Goal: Task Accomplishment & Management: Manage account settings

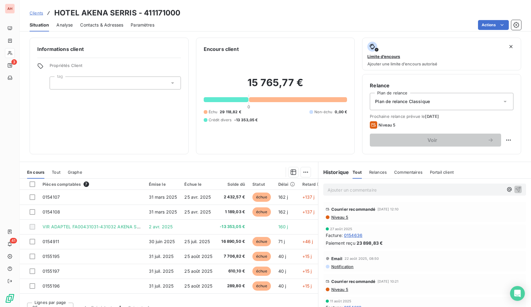
scroll to position [1, 0]
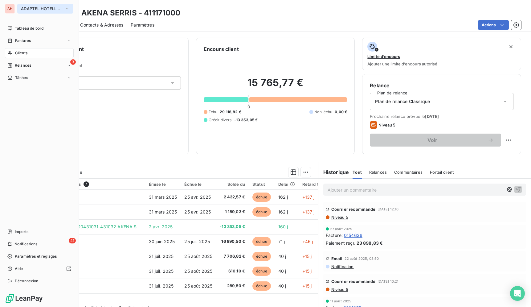
click at [26, 6] on span "ADAPTEL HOTELLERIE" at bounding box center [41, 8] width 41 height 5
click at [32, 8] on span "ADAPTEL HOTELLERIE" at bounding box center [41, 8] width 41 height 5
click at [14, 68] on div "3 Relances" at bounding box center [39, 65] width 69 height 10
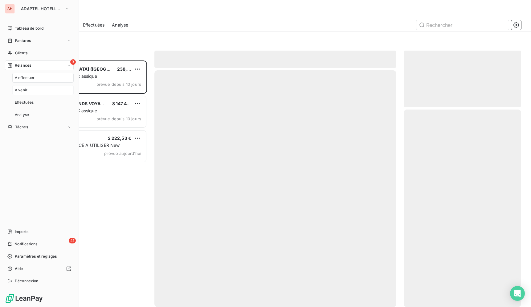
scroll to position [241, 112]
click at [43, 92] on div "À venir" at bounding box center [42, 90] width 61 height 10
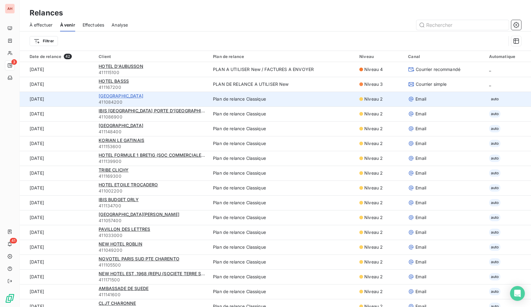
click at [141, 96] on span "[GEOGRAPHIC_DATA]" at bounding box center [121, 95] width 45 height 5
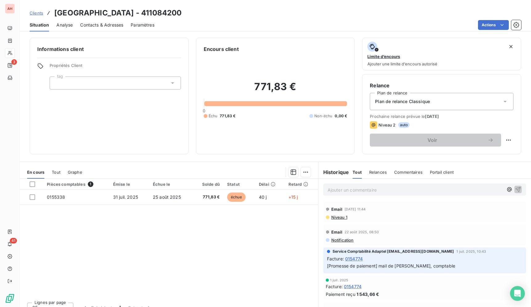
click at [463, 103] on div "Plan de relance Classique" at bounding box center [442, 101] width 144 height 17
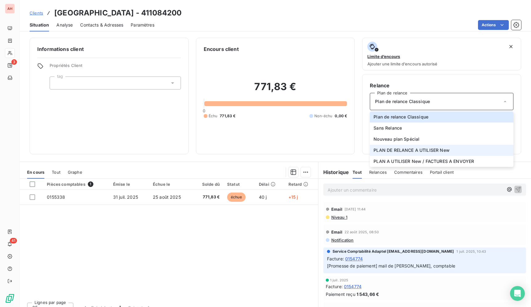
click at [449, 152] on li "PLAN DE RELANCE A UTILISER New" at bounding box center [442, 149] width 144 height 11
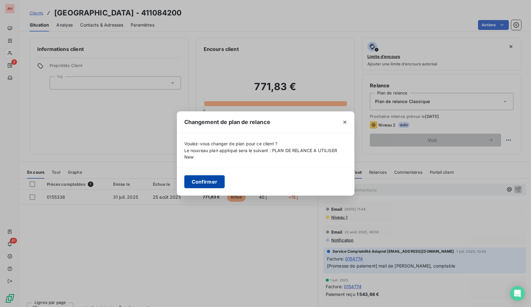
click at [200, 186] on button "Confirmer" at bounding box center [204, 181] width 41 height 13
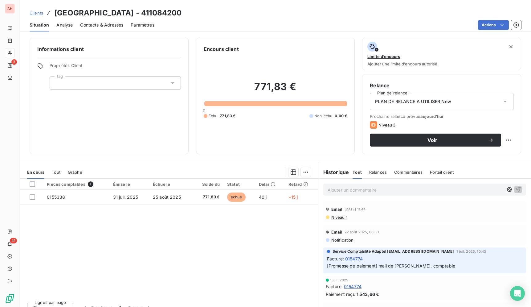
click at [285, 253] on div "Pièces comptables 1 Émise le Échue le Solde dû Statut Délai Retard 0155338 [DAT…" at bounding box center [169, 237] width 298 height 119
click at [282, 250] on div "Pièces comptables 1 Émise le Échue le Solde dû Statut Délai Retard 0155338 [DAT…" at bounding box center [169, 237] width 298 height 119
click at [452, 10] on div "Clients [GEOGRAPHIC_DATA] - 411084200" at bounding box center [275, 12] width 511 height 11
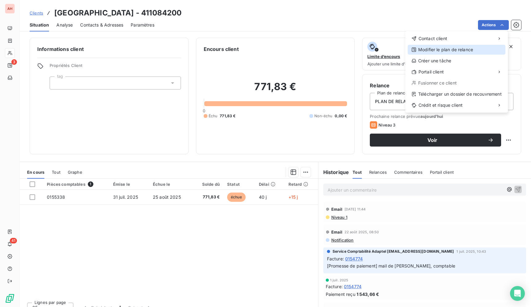
click at [475, 51] on div "Modifier le plan de relance" at bounding box center [457, 50] width 98 height 10
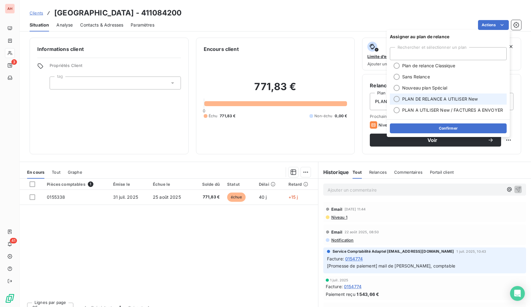
click at [453, 99] on span "PLAN DE RELANCE A UTILISER New" at bounding box center [440, 99] width 76 height 6
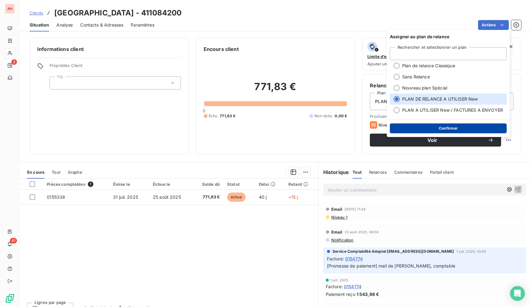
click at [456, 127] on button "Confirmer" at bounding box center [448, 128] width 117 height 10
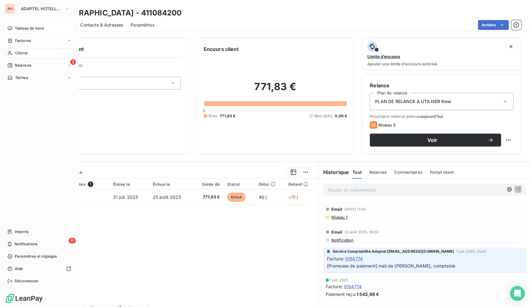
click at [31, 27] on span "Tableau de bord" at bounding box center [29, 29] width 29 height 6
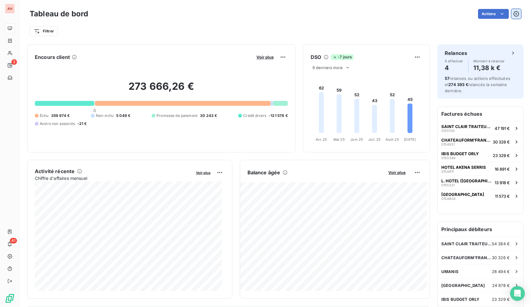
click at [513, 14] on icon "button" at bounding box center [516, 14] width 6 height 6
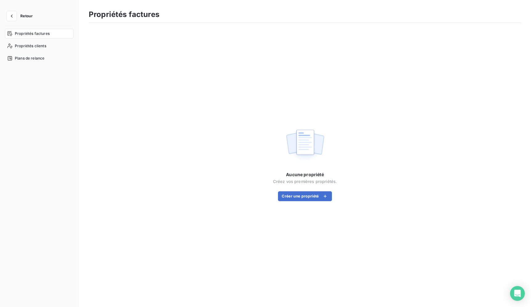
click at [16, 19] on button "Retour" at bounding box center [21, 16] width 33 height 10
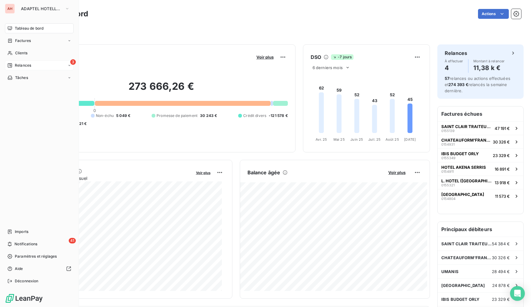
click at [10, 62] on div "3 Relances" at bounding box center [39, 65] width 69 height 10
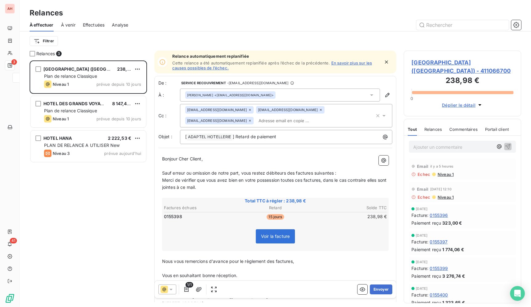
scroll to position [241, 112]
click at [518, 25] on icon "button" at bounding box center [516, 25] width 6 height 6
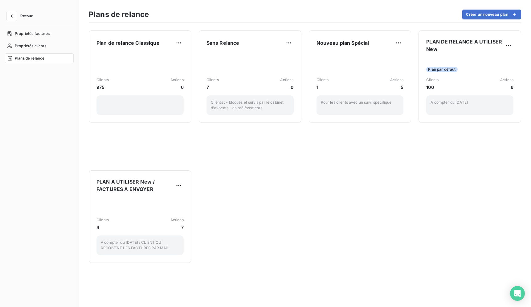
click at [267, 186] on html "Retour Propriétés factures Propriétés clients Plans de relance Plans de relance…" at bounding box center [265, 153] width 531 height 307
click at [14, 14] on icon "button" at bounding box center [12, 16] width 6 height 6
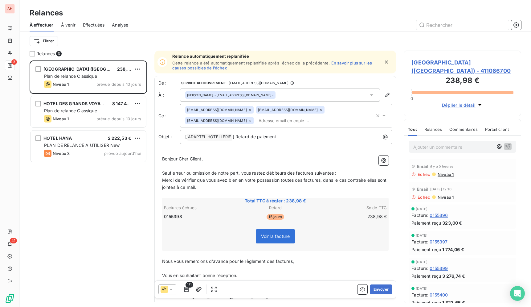
scroll to position [241, 112]
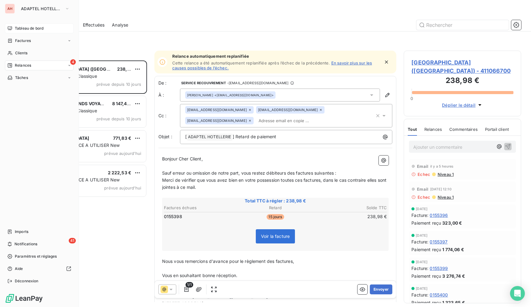
click at [18, 30] on span "Tableau de bord" at bounding box center [29, 29] width 29 height 6
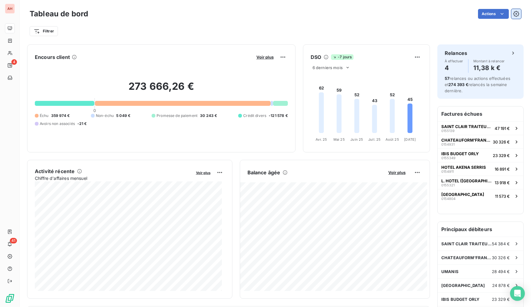
click at [513, 15] on icon "button" at bounding box center [516, 14] width 6 height 6
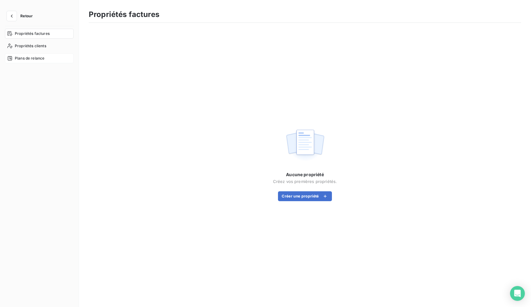
click at [32, 59] on span "Plans de relance" at bounding box center [30, 58] width 30 height 6
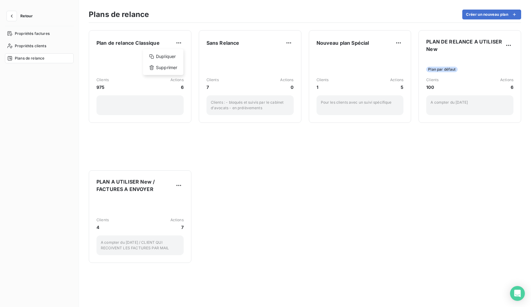
click at [242, 163] on html "Retour Propriétés factures Propriétés clients Plans de relance Plans de relance…" at bounding box center [265, 153] width 531 height 307
click at [13, 17] on icon "button" at bounding box center [12, 16] width 6 height 6
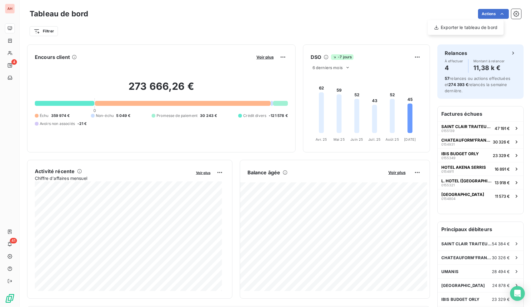
click at [305, 18] on html "AH 4 41 Tableau de bord Actions Exporter le tableau de bord Filtrer Encours cli…" at bounding box center [265, 153] width 531 height 307
click at [513, 16] on icon "button" at bounding box center [516, 14] width 6 height 6
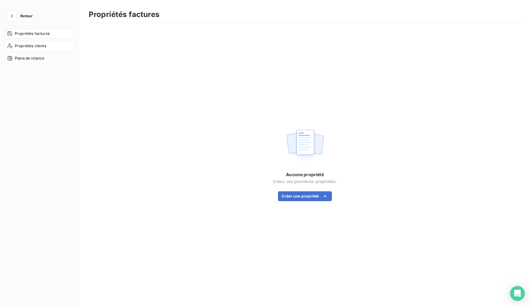
click at [43, 47] on span "Propriétés clients" at bounding box center [30, 46] width 31 height 6
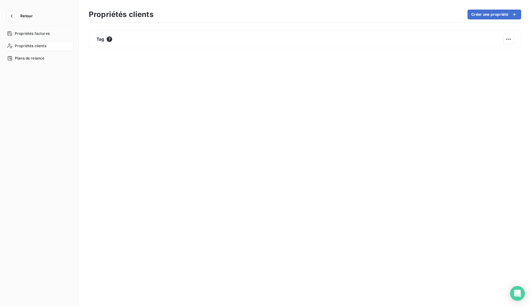
click at [99, 93] on div "Tag 7" at bounding box center [305, 163] width 432 height 266
click at [13, 14] on icon "button" at bounding box center [12, 16] width 6 height 6
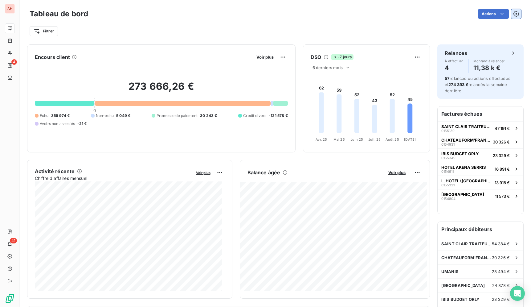
click at [513, 13] on icon "button" at bounding box center [516, 14] width 6 height 6
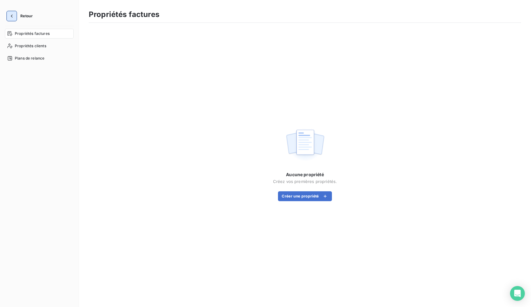
click at [12, 19] on icon "button" at bounding box center [12, 16] width 6 height 6
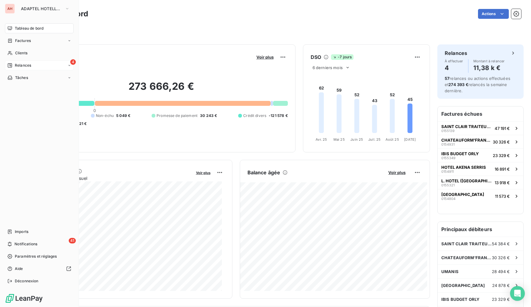
click at [31, 69] on div "4 Relances" at bounding box center [39, 65] width 69 height 10
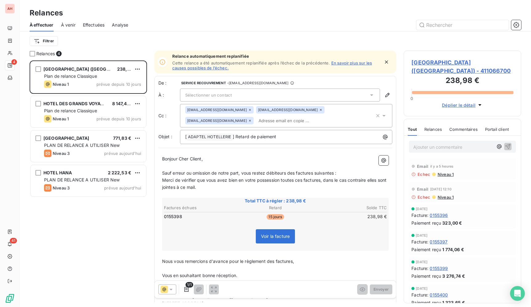
scroll to position [241, 112]
click at [392, 11] on div "Relances" at bounding box center [275, 12] width 511 height 11
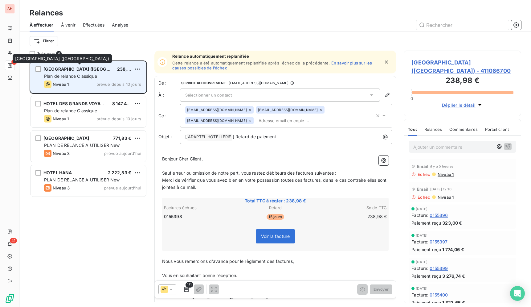
click at [103, 67] on span "[GEOGRAPHIC_DATA] ([GEOGRAPHIC_DATA])" at bounding box center [91, 68] width 96 height 5
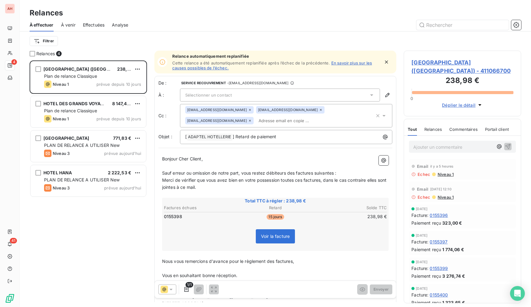
click at [464, 68] on span "[GEOGRAPHIC_DATA] ([GEOGRAPHIC_DATA]) - 411066700" at bounding box center [462, 66] width 102 height 17
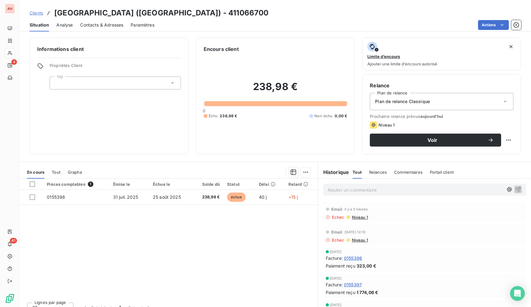
click at [471, 101] on div "Plan de relance Classique" at bounding box center [442, 101] width 144 height 17
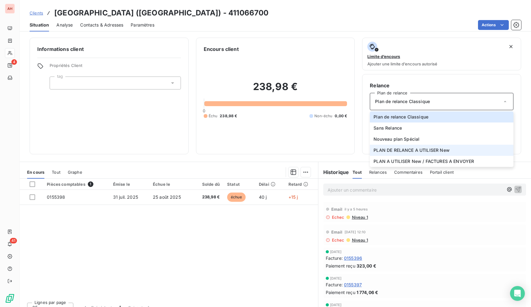
click at [440, 152] on span "PLAN DE RELANCE A UTILISER New" at bounding box center [411, 150] width 76 height 6
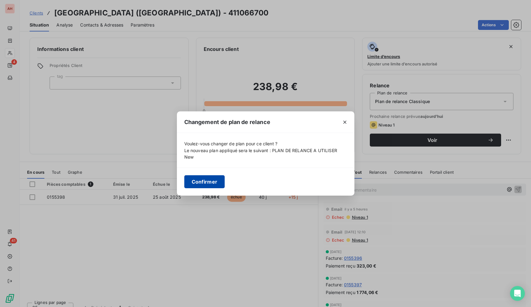
click at [218, 181] on button "Confirmer" at bounding box center [204, 181] width 41 height 13
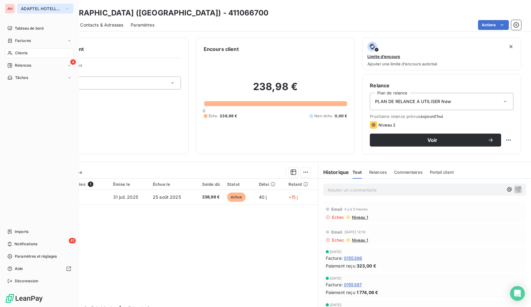
click at [28, 11] on span "ADAPTEL HOTELLERIE" at bounding box center [41, 8] width 41 height 5
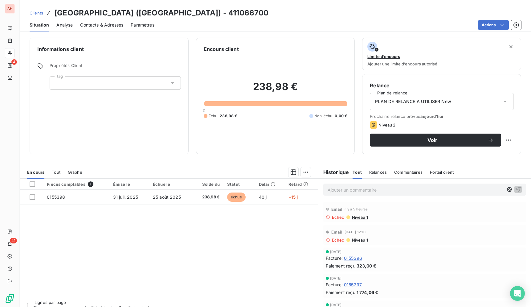
click at [281, 228] on div "Pièces comptables 1 Émise le Échue le Solde dû Statut Délai Retard 0155398 [DAT…" at bounding box center [169, 237] width 298 height 119
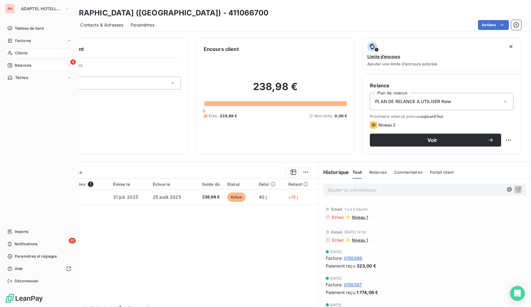
click at [22, 68] on span "Relances" at bounding box center [23, 66] width 16 height 6
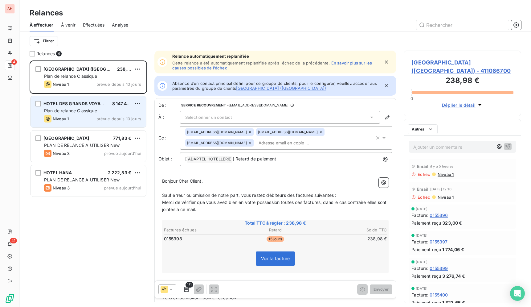
scroll to position [241, 112]
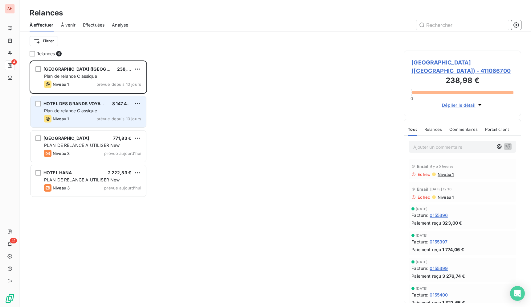
click at [82, 107] on div "HOTEL DES GRANDS VOYAGEURS" at bounding box center [75, 103] width 64 height 6
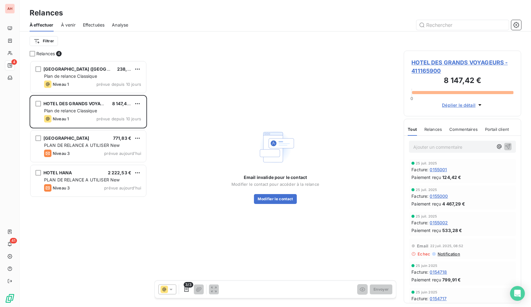
click at [445, 63] on span "HOTEL DES GRANDS VOYAGEURS - 411165900" at bounding box center [462, 66] width 102 height 17
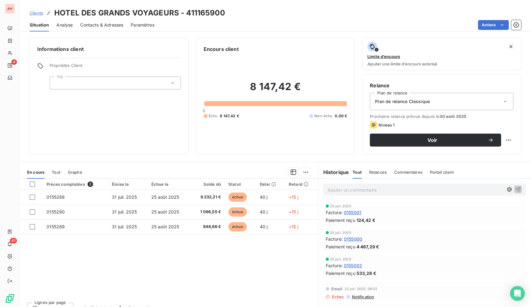
click at [446, 105] on div "Plan de relance Classique" at bounding box center [442, 101] width 144 height 17
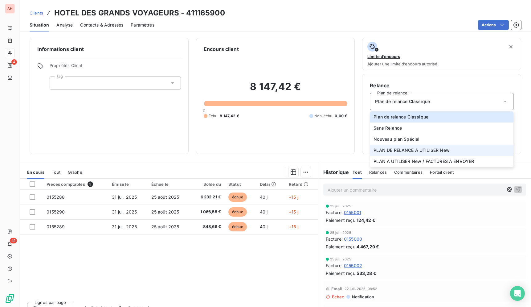
click at [446, 154] on li "PLAN DE RELANCE A UTILISER New" at bounding box center [442, 149] width 144 height 11
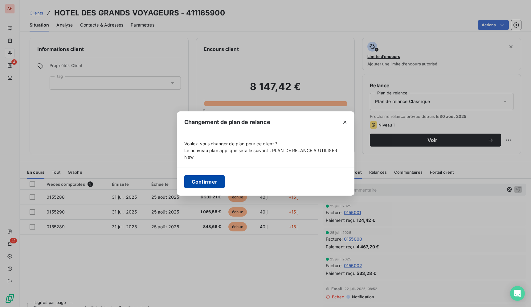
click at [206, 177] on button "Confirmer" at bounding box center [204, 181] width 41 height 13
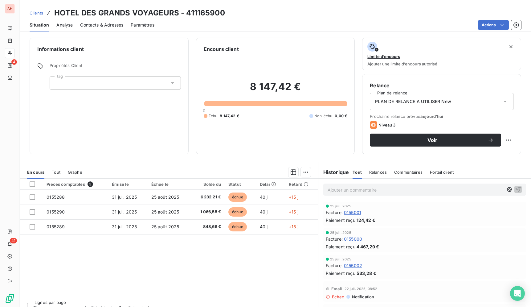
click at [200, 246] on div "Pièces comptables 3 Émise le Échue le Solde dû Statut Délai Retard 0155288 [DAT…" at bounding box center [169, 237] width 298 height 119
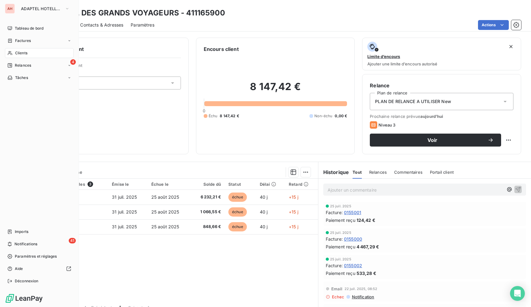
click at [11, 52] on icon at bounding box center [9, 53] width 5 height 5
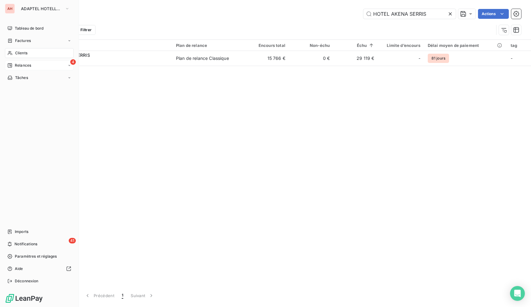
click at [18, 64] on span "Relances" at bounding box center [23, 66] width 16 height 6
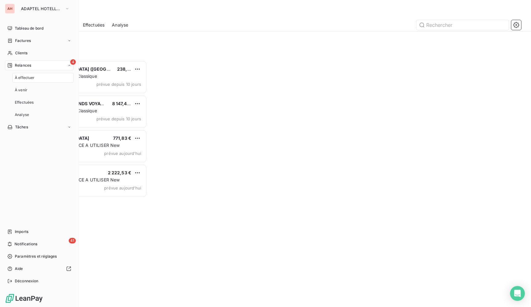
click at [32, 78] on span "À effectuer" at bounding box center [25, 78] width 20 height 6
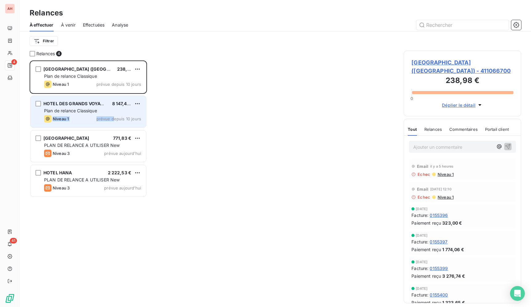
drag, startPoint x: 114, startPoint y: 114, endPoint x: 112, endPoint y: 117, distance: 3.8
click at [112, 117] on div "HOTEL DES GRANDS VOYAGEURS 8 147,42 € Plan de relance Classique Niveau 1 prévue…" at bounding box center [89, 111] width 116 height 31
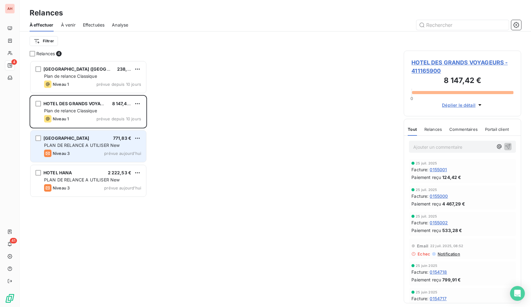
click at [96, 156] on div "Niveau 3 prévue aujourd’hui" at bounding box center [92, 152] width 97 height 7
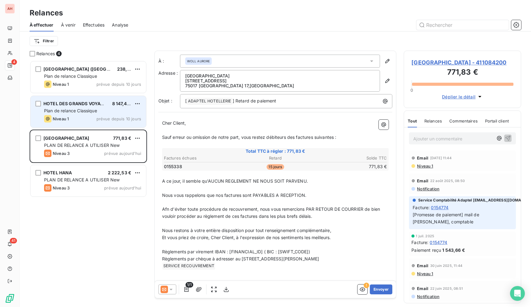
click at [101, 116] on div "Niveau 1 prévue depuis 10 jours" at bounding box center [92, 118] width 97 height 7
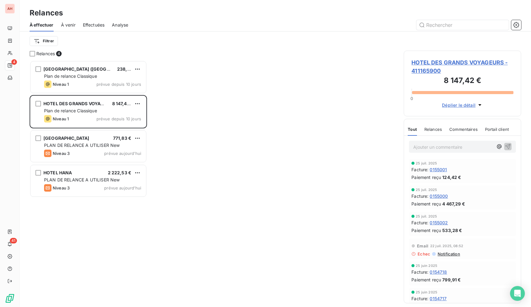
click at [467, 65] on span "HOTEL DES GRANDS VOYAGEURS - 411165900" at bounding box center [462, 66] width 102 height 17
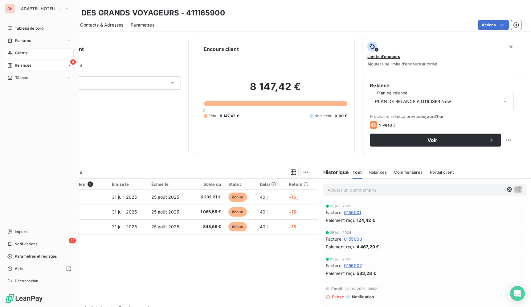
click at [31, 64] on div "4 Relances" at bounding box center [39, 65] width 69 height 10
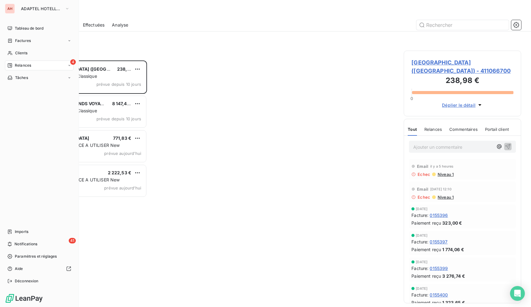
scroll to position [241, 112]
click at [48, 67] on div "4 Relances" at bounding box center [39, 65] width 69 height 10
click at [49, 78] on div "À effectuer" at bounding box center [42, 78] width 61 height 10
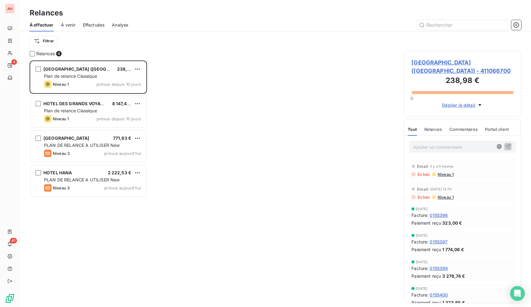
click at [72, 25] on span "À venir" at bounding box center [68, 25] width 14 height 6
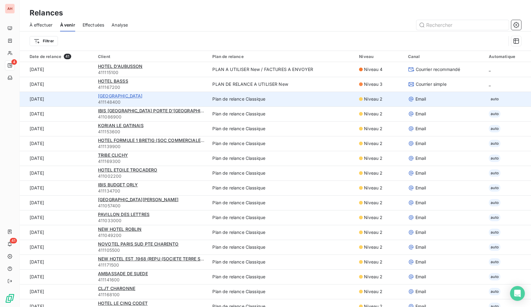
click at [128, 95] on span "[GEOGRAPHIC_DATA]" at bounding box center [120, 95] width 45 height 5
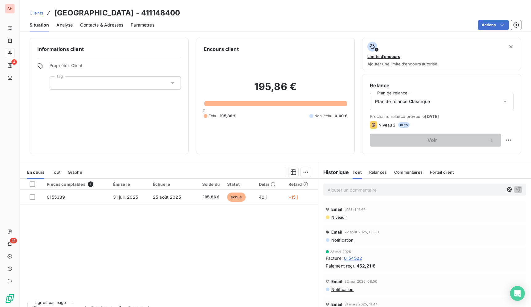
click at [408, 107] on div "Plan de relance Classique" at bounding box center [442, 101] width 144 height 17
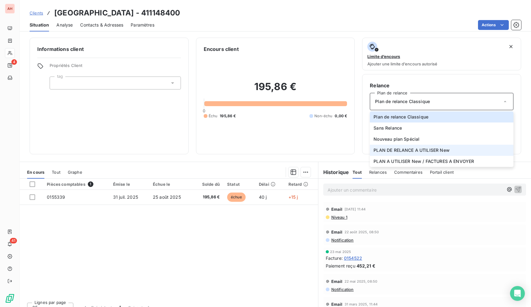
click at [399, 153] on li "PLAN DE RELANCE A UTILISER New" at bounding box center [442, 149] width 144 height 11
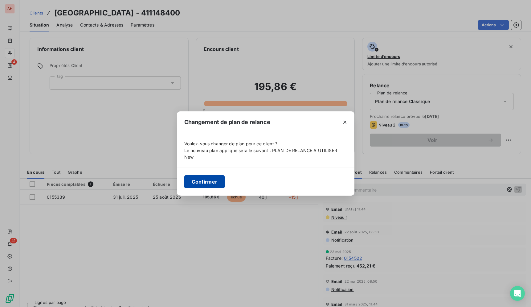
click at [216, 184] on button "Confirmer" at bounding box center [204, 181] width 41 height 13
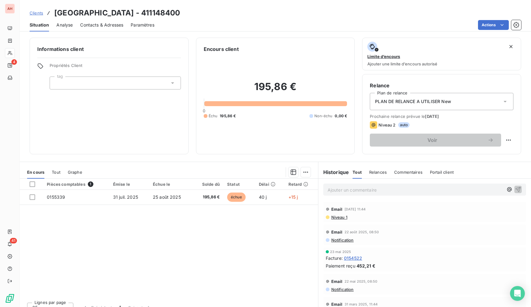
click at [256, 16] on div "Clients HOTEL [GEOGRAPHIC_DATA] - 411148400" at bounding box center [275, 12] width 511 height 11
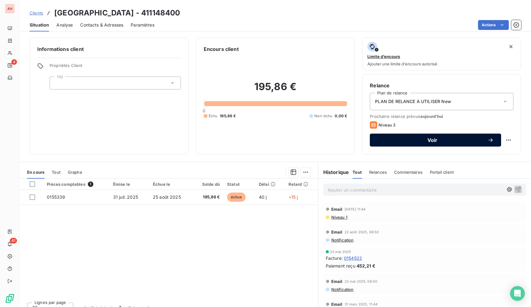
click at [487, 139] on icon "button" at bounding box center [490, 140] width 6 height 6
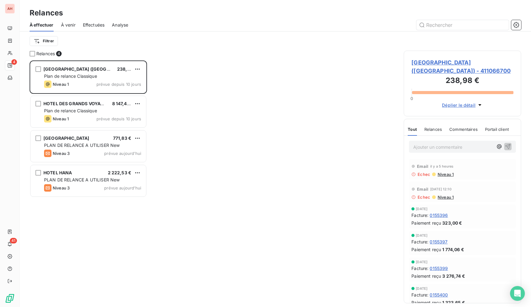
scroll to position [241, 112]
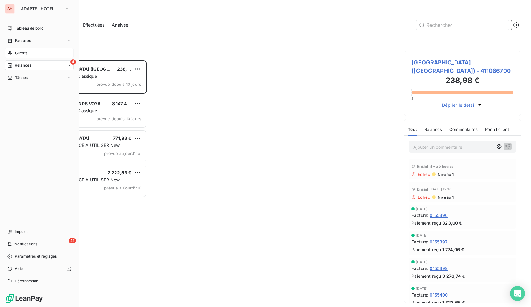
click at [15, 55] on div "Clients" at bounding box center [39, 53] width 69 height 10
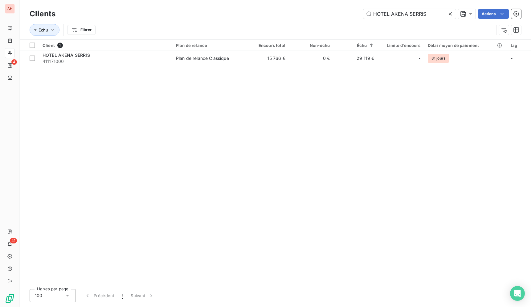
click at [452, 14] on icon at bounding box center [450, 14] width 6 height 6
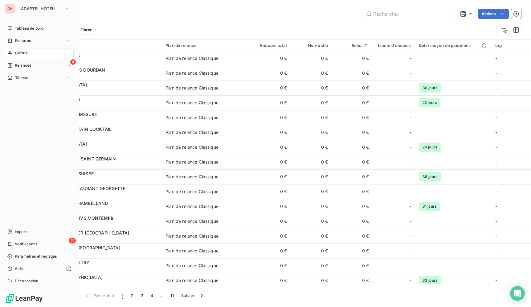
click at [41, 56] on div "Clients" at bounding box center [39, 53] width 69 height 10
click at [47, 63] on div "4 Relances" at bounding box center [39, 65] width 69 height 10
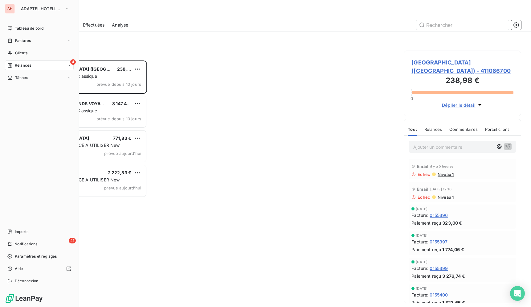
scroll to position [241, 112]
click at [12, 64] on div "Relances" at bounding box center [19, 66] width 24 height 6
click at [24, 78] on span "À effectuer" at bounding box center [25, 78] width 20 height 6
click at [21, 64] on span "Relances" at bounding box center [23, 66] width 16 height 6
click at [25, 79] on span "À effectuer" at bounding box center [25, 78] width 20 height 6
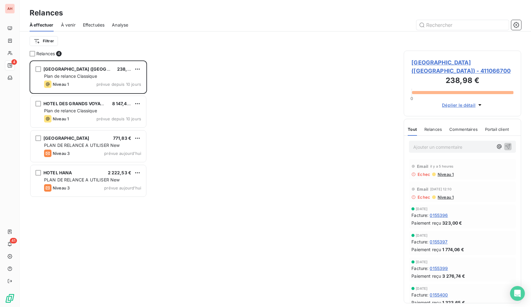
click at [66, 26] on span "À venir" at bounding box center [68, 25] width 14 height 6
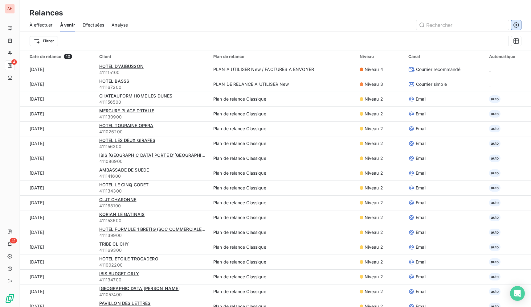
click at [517, 26] on icon "button" at bounding box center [516, 25] width 6 height 6
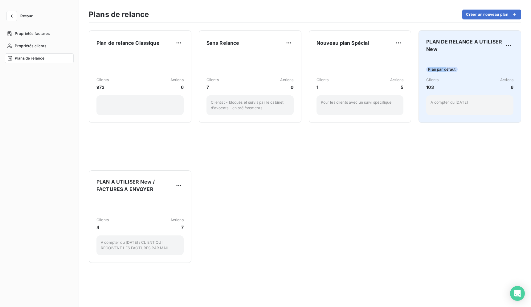
drag, startPoint x: 163, startPoint y: 60, endPoint x: 446, endPoint y: 63, distance: 283.4
click at [446, 63] on div "Plan de relance Classique Clients 972 Actions 6 Sans Relance Clients 7 Actions …" at bounding box center [305, 165] width 452 height 284
click at [449, 62] on div "Plan par défaut Clients 103 Actions 6 A compter du [DATE]" at bounding box center [469, 86] width 87 height 57
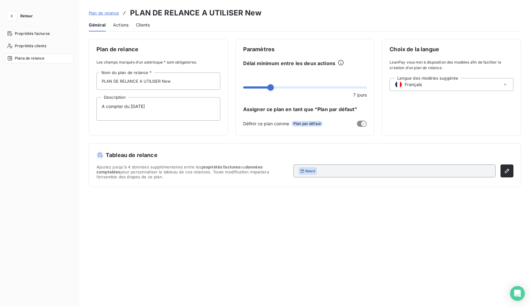
click at [210, 197] on div "Plan de relance Les champs marqués d’un astérisque * sont obligatoires. PLAN DE…" at bounding box center [305, 169] width 452 height 260
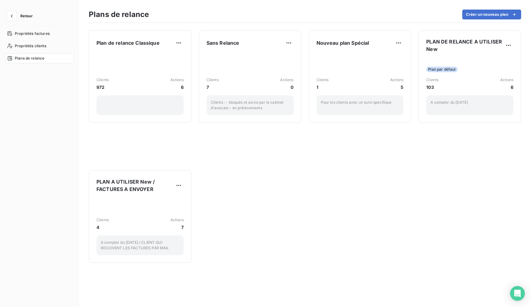
click at [452, 70] on html "Retour Propriétés factures Propriétés clients Plans de relance Plans de relance…" at bounding box center [265, 153] width 531 height 307
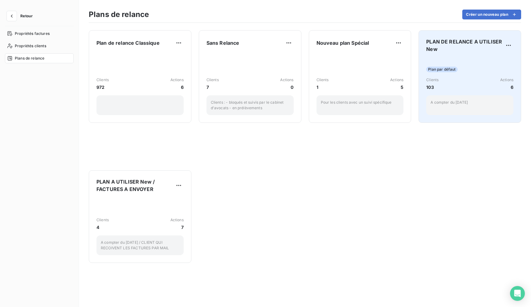
click at [446, 68] on span "Plan par défaut" at bounding box center [441, 70] width 31 height 6
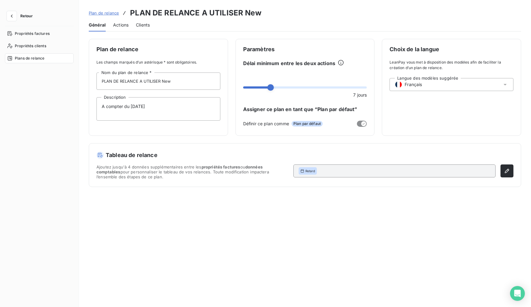
click at [307, 123] on span "Plan par défaut" at bounding box center [306, 124] width 31 height 6
click at [449, 82] on div "Langue des modèles suggérée Français" at bounding box center [451, 84] width 124 height 13
click at [452, 125] on div "Choix de la langue LeanPay vous met à disposition des modèles afin de faciliter…" at bounding box center [451, 87] width 139 height 97
click at [306, 169] on span "Retard" at bounding box center [310, 171] width 10 height 4
click at [510, 173] on button "button" at bounding box center [506, 170] width 13 height 13
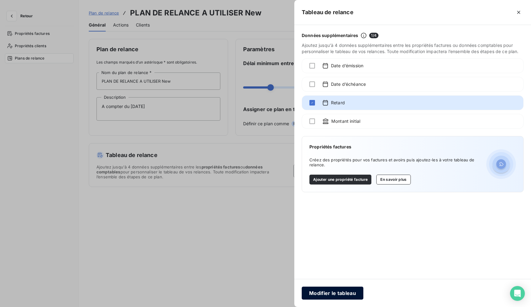
click at [318, 291] on button "Modifier le tableau" at bounding box center [333, 292] width 62 height 13
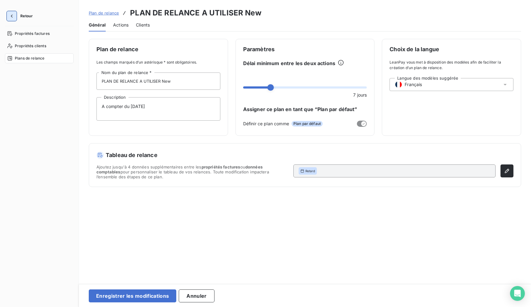
click at [10, 16] on icon "button" at bounding box center [12, 16] width 6 height 6
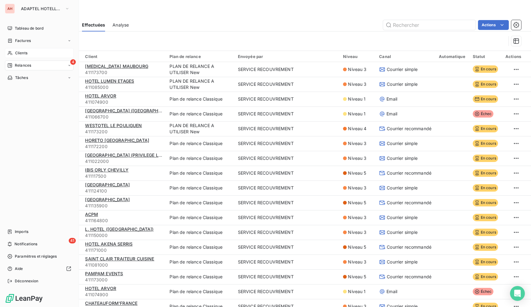
click at [8, 53] on icon at bounding box center [9, 53] width 5 height 5
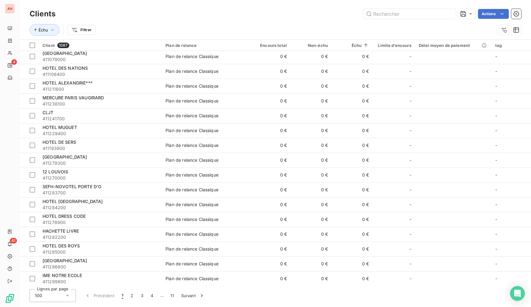
scroll to position [586, 0]
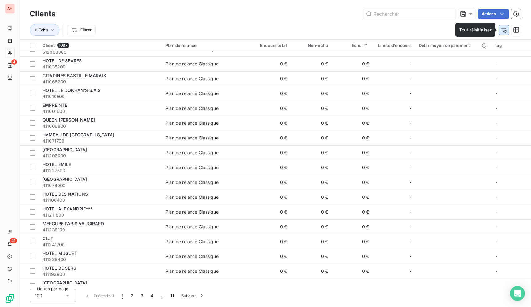
click at [504, 31] on icon "button" at bounding box center [504, 30] width 6 height 6
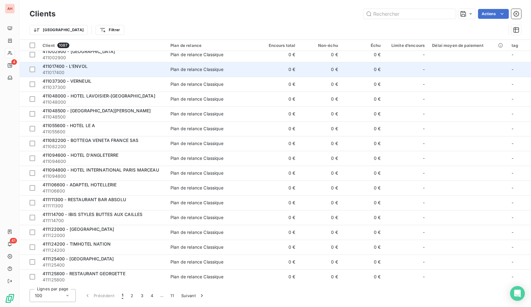
scroll to position [0, 0]
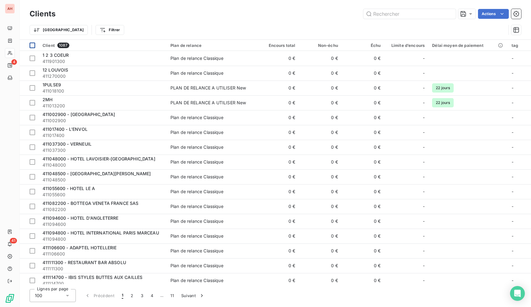
click at [34, 47] on div at bounding box center [33, 46] width 6 height 6
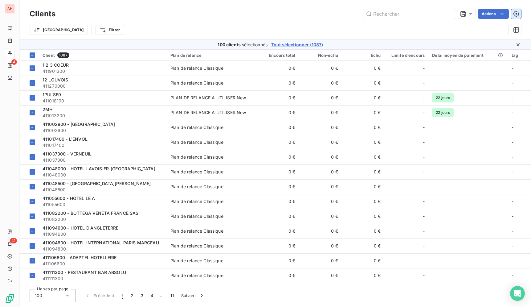
click at [515, 15] on icon "button" at bounding box center [516, 14] width 6 height 6
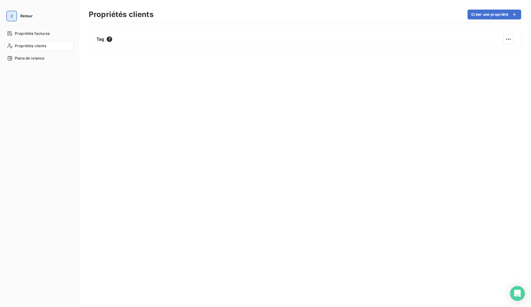
click at [10, 15] on icon "button" at bounding box center [12, 16] width 6 height 6
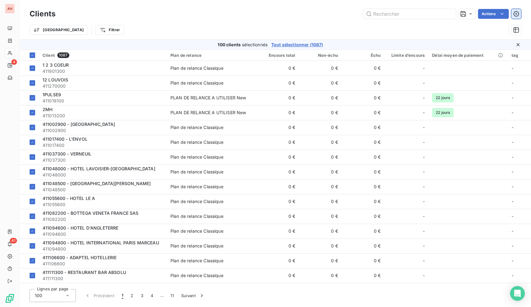
click at [518, 14] on icon "button" at bounding box center [516, 14] width 6 height 6
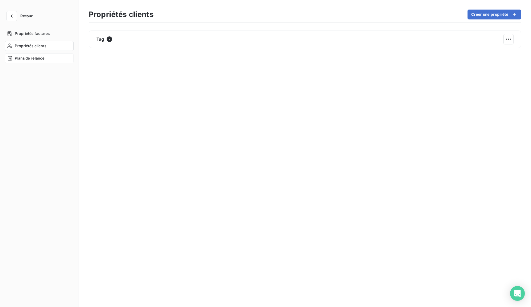
click at [35, 60] on span "Plans de relance" at bounding box center [30, 58] width 30 height 6
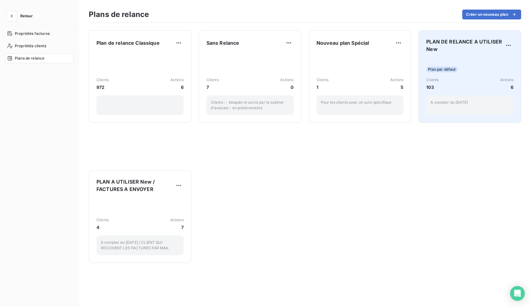
click at [485, 66] on div "Plan par défaut Clients 103 Actions 6 A compter du [DATE]" at bounding box center [469, 86] width 87 height 57
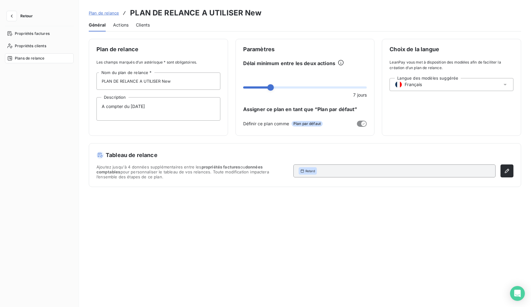
click at [370, 192] on div "Plan de relance Les champs marqués d’un astérisque * sont obligatoires. PLAN DE…" at bounding box center [305, 169] width 452 height 260
click at [363, 120] on div "Paramètres Délai minimum entre les deux actions 7 jours Assigner ce plan en tan…" at bounding box center [304, 87] width 139 height 97
drag, startPoint x: 18, startPoint y: 16, endPoint x: 31, endPoint y: 19, distance: 12.9
click at [19, 18] on button "Retour" at bounding box center [21, 16] width 33 height 10
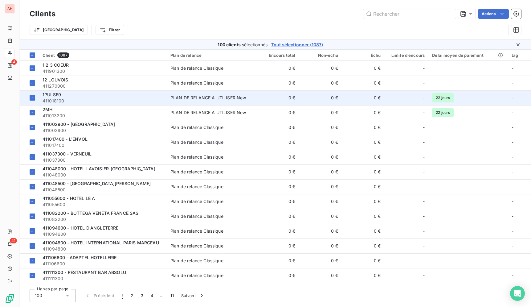
click at [517, 44] on icon at bounding box center [517, 44] width 3 height 3
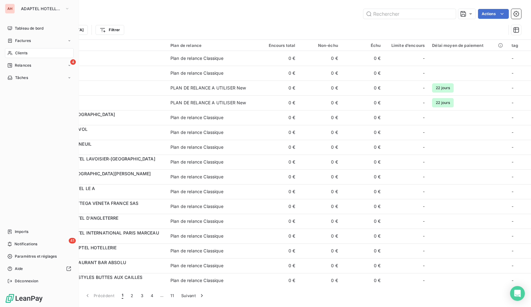
click at [14, 71] on nav "Tableau de bord Factures Clients 4 Relances Tâches" at bounding box center [39, 52] width 69 height 59
click at [18, 60] on div "4 Relances" at bounding box center [39, 65] width 69 height 10
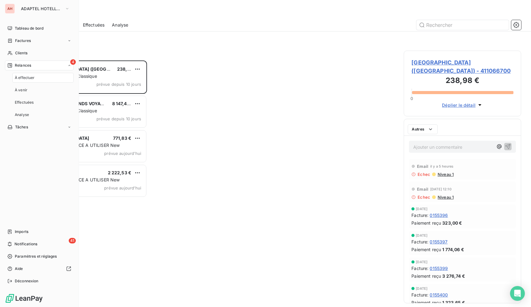
scroll to position [241, 112]
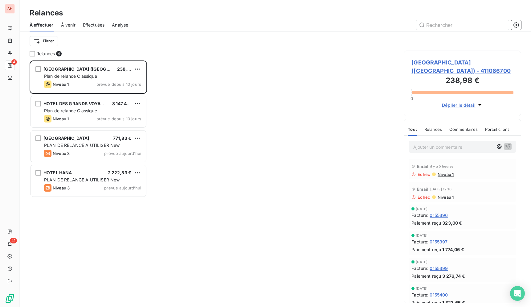
click at [100, 25] on span "Effectuées" at bounding box center [94, 25] width 22 height 6
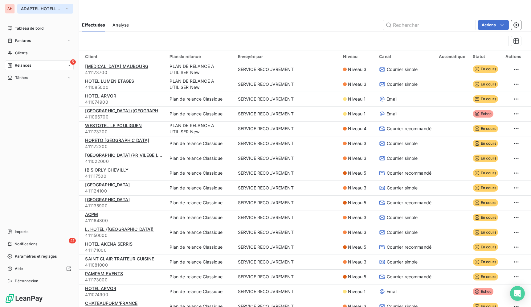
click at [35, 10] on span "ADAPTEL HOTELLERIE" at bounding box center [41, 8] width 41 height 5
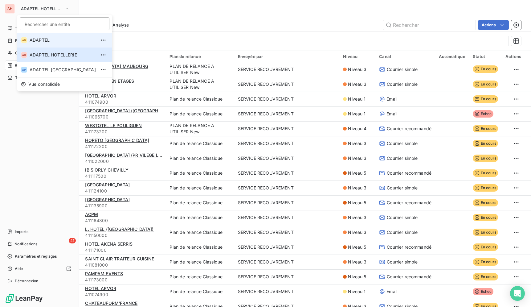
click at [46, 37] on span "ADAPTEL" at bounding box center [63, 40] width 66 height 6
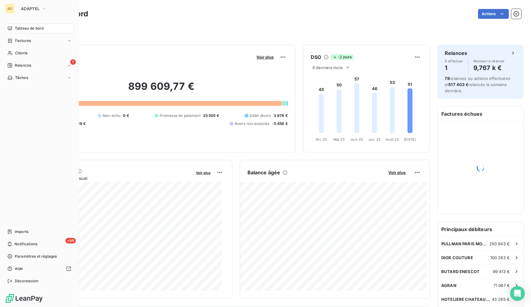
click at [162, 26] on div "Filtrer" at bounding box center [275, 31] width 491 height 12
click at [171, 24] on div "Filtrer" at bounding box center [275, 28] width 491 height 17
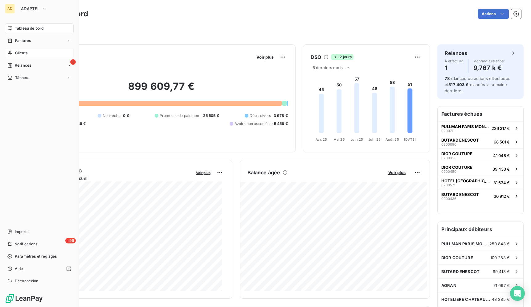
click at [31, 53] on div "Clients" at bounding box center [39, 53] width 69 height 10
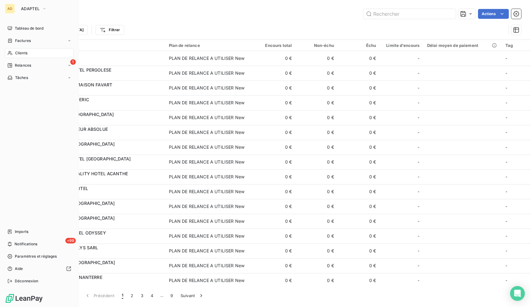
click at [16, 12] on div "AD ADAPTEL" at bounding box center [39, 9] width 69 height 10
click at [26, 10] on span "ADAPTEL" at bounding box center [30, 8] width 18 height 5
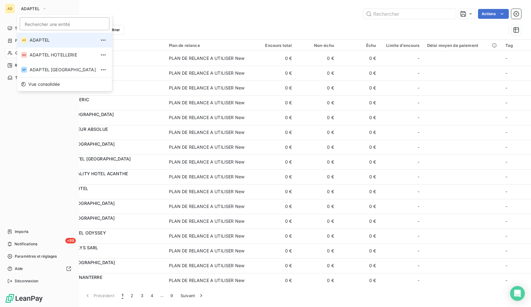
click at [40, 38] on span "ADAPTEL" at bounding box center [63, 40] width 66 height 6
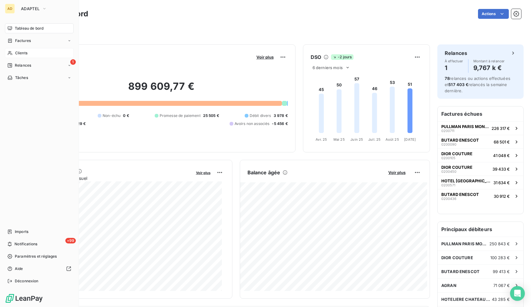
click at [15, 54] on span "Clients" at bounding box center [21, 53] width 12 height 6
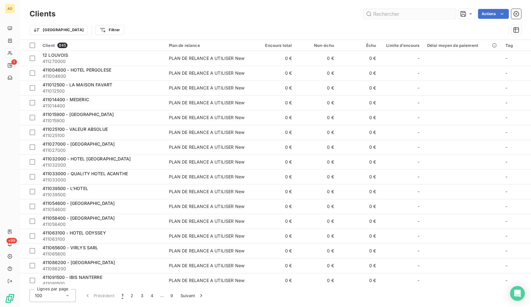
click at [409, 16] on input "text" at bounding box center [409, 14] width 92 height 10
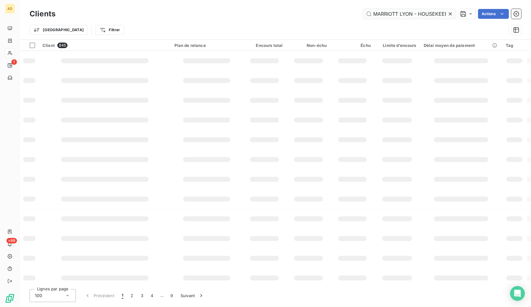
scroll to position [0, 2]
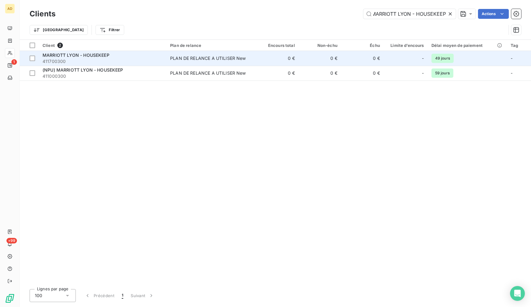
type input "MARRIOTT LYON - HOUSEKEEP"
click at [104, 57] on span "MARRIOTT LYON - HOUSEKEEP" at bounding box center [76, 54] width 67 height 5
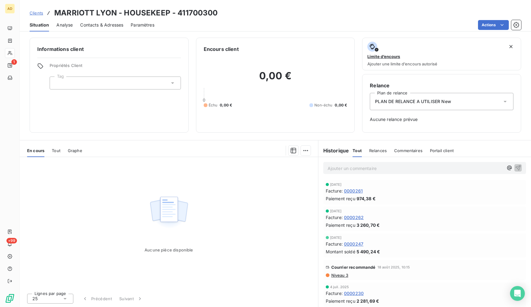
scroll to position [1, 0]
